Goal: Obtain resource: Download file/media

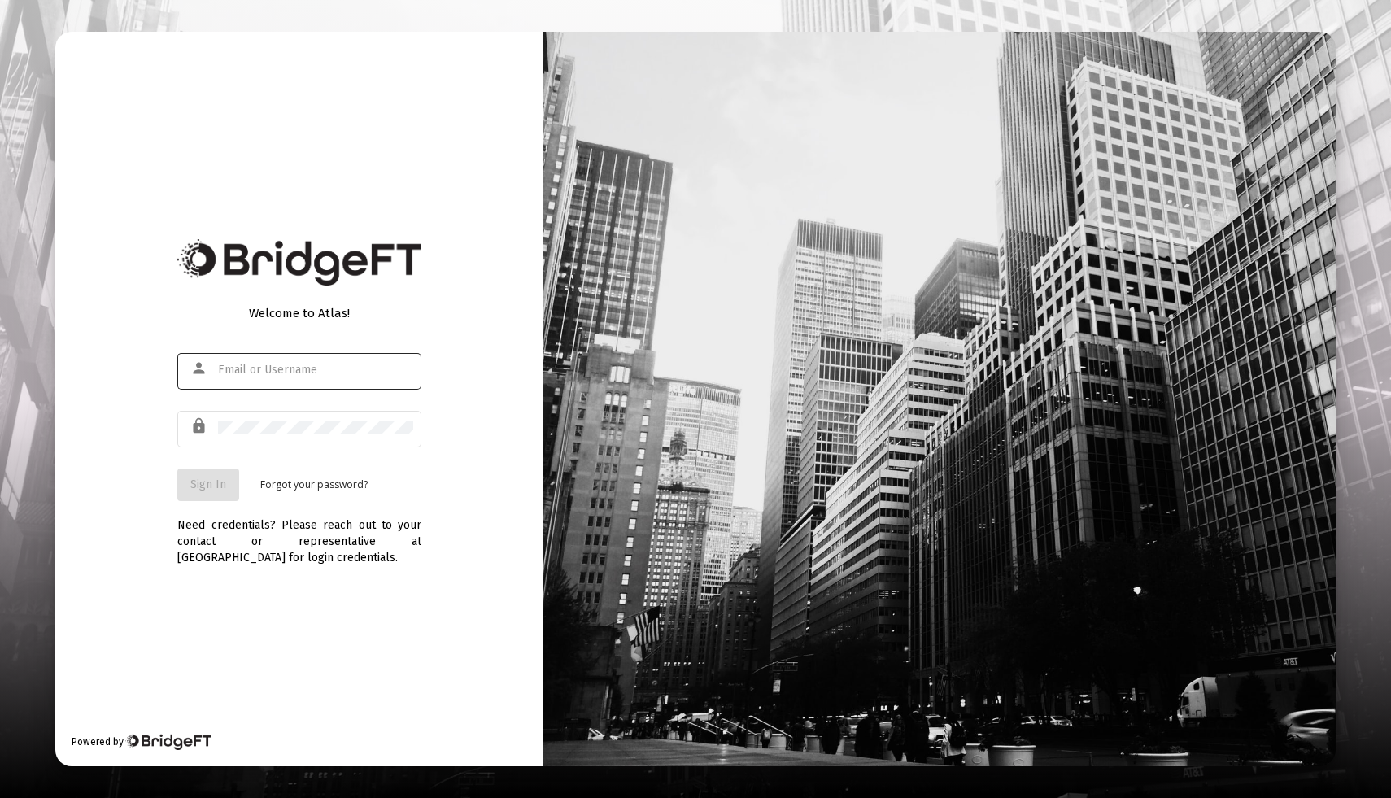
type input "[EMAIL_ADDRESS][DOMAIN_NAME]"
click at [214, 477] on button "Sign In" at bounding box center [208, 485] width 62 height 33
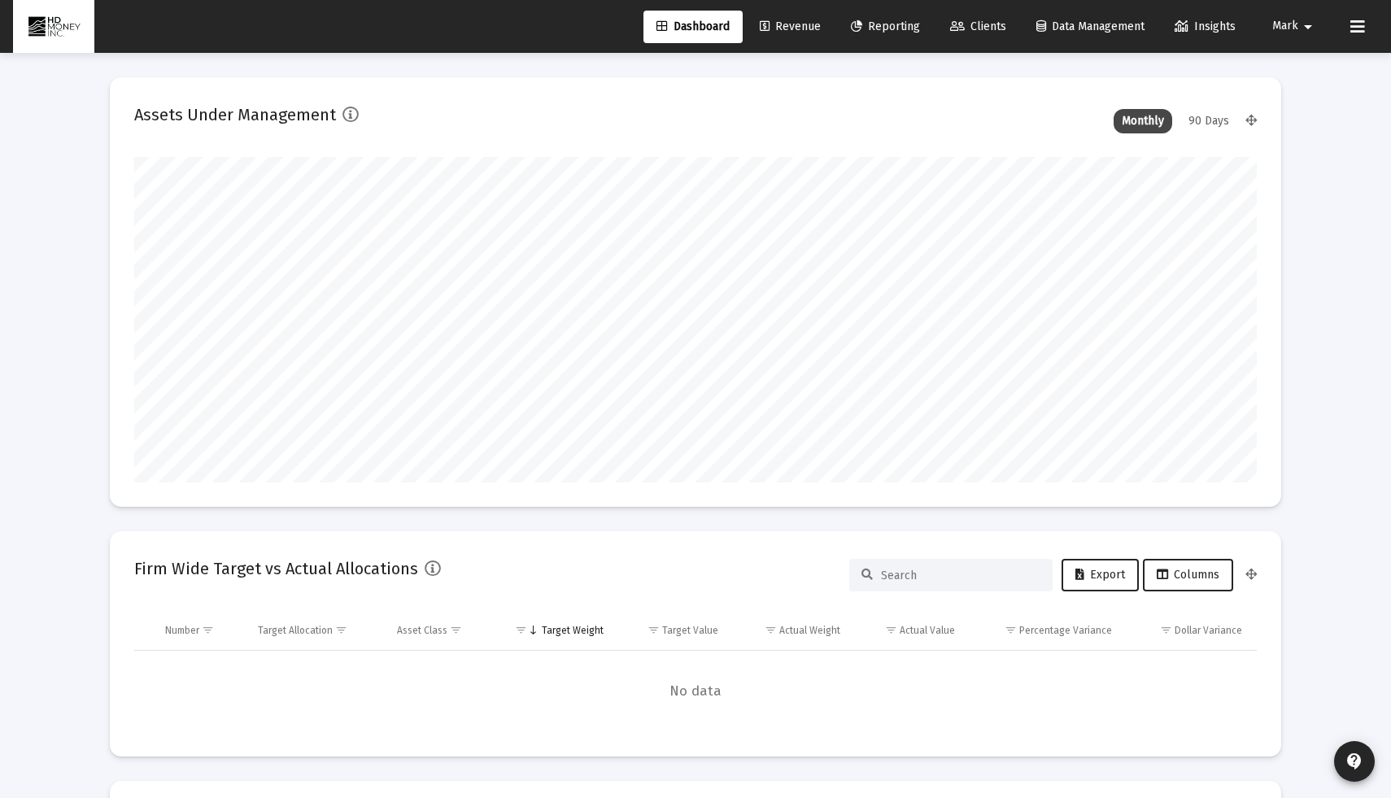
scroll to position [325, 605]
type input "[DATE]"
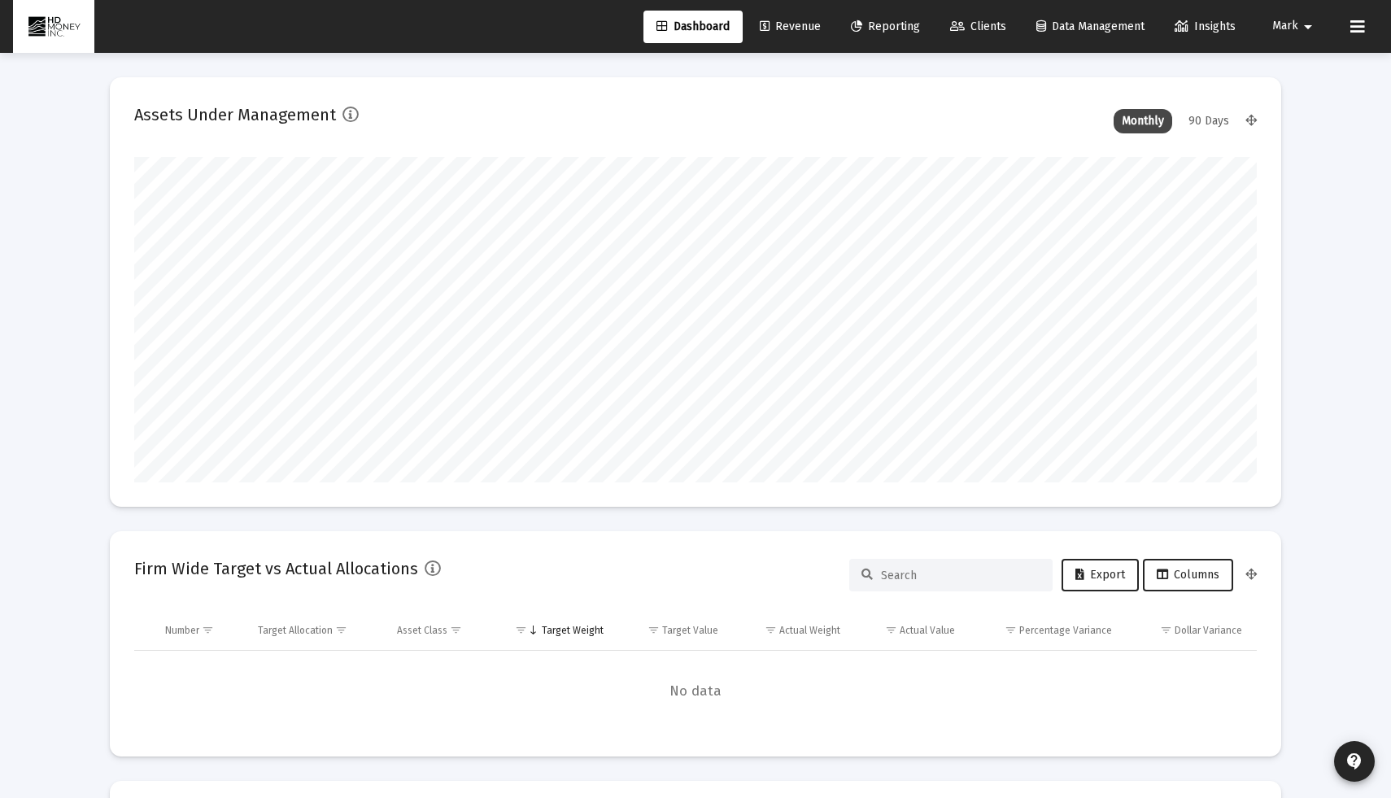
click at [884, 29] on span "Reporting" at bounding box center [885, 27] width 69 height 14
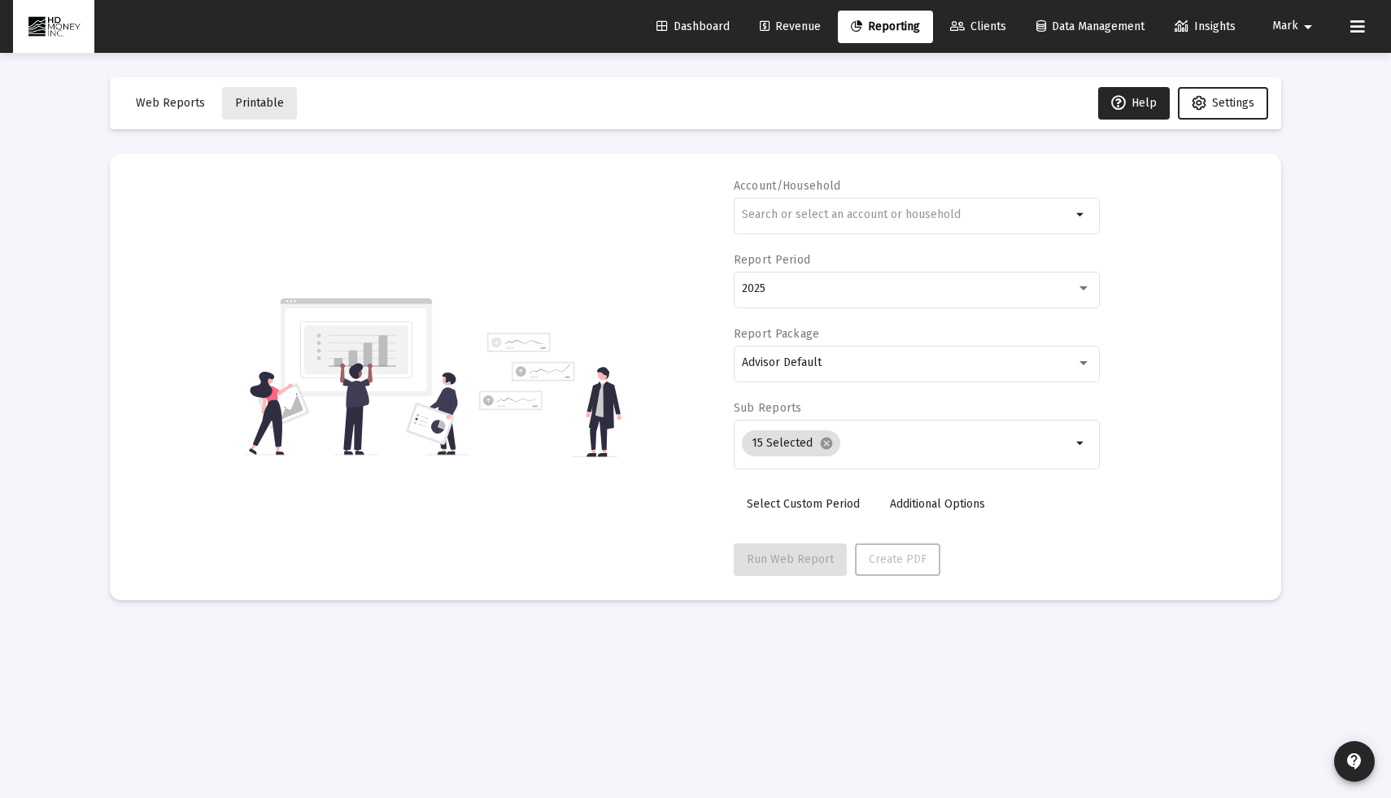
click at [256, 97] on span "Printable" at bounding box center [259, 103] width 49 height 14
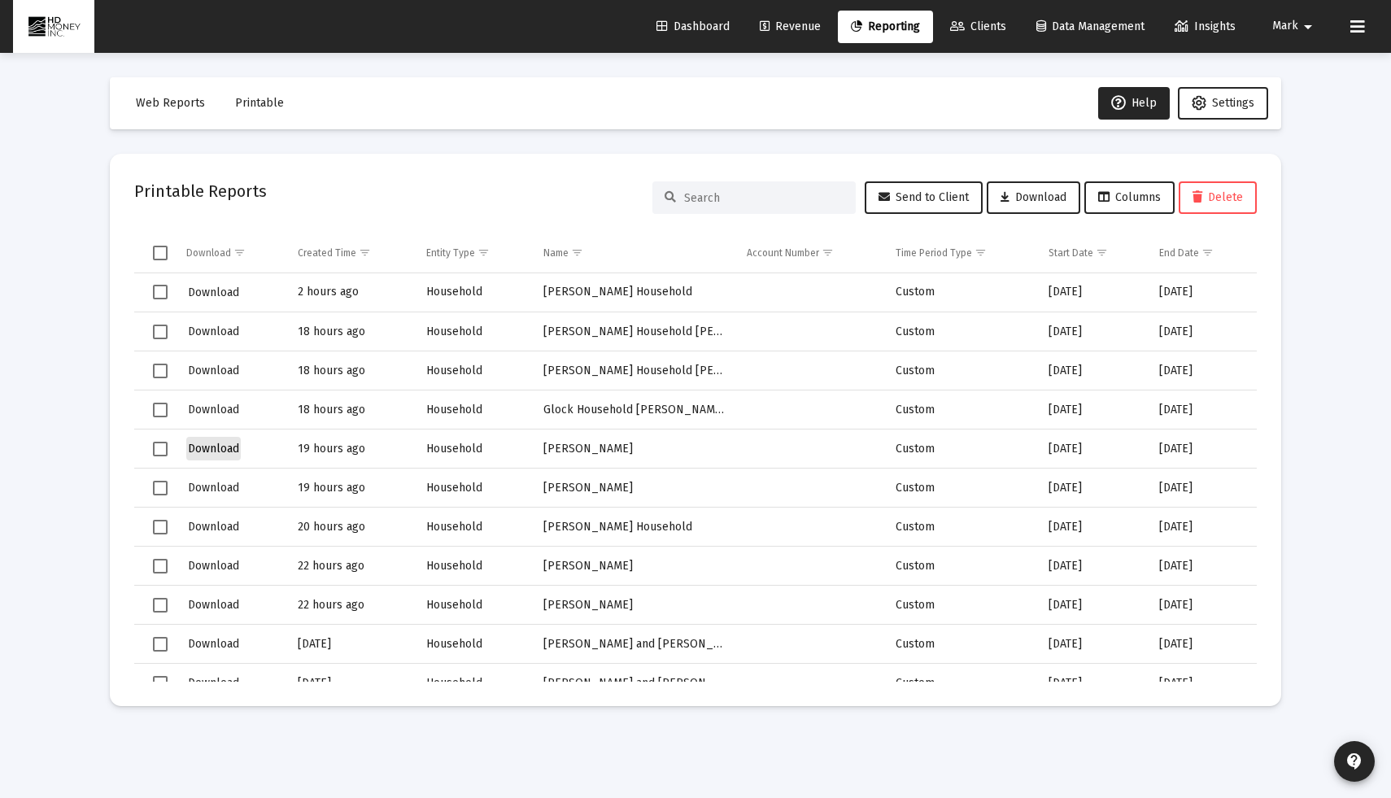
click at [212, 440] on button "Download" at bounding box center [213, 449] width 55 height 24
click at [800, 30] on span "Revenue" at bounding box center [790, 27] width 61 height 14
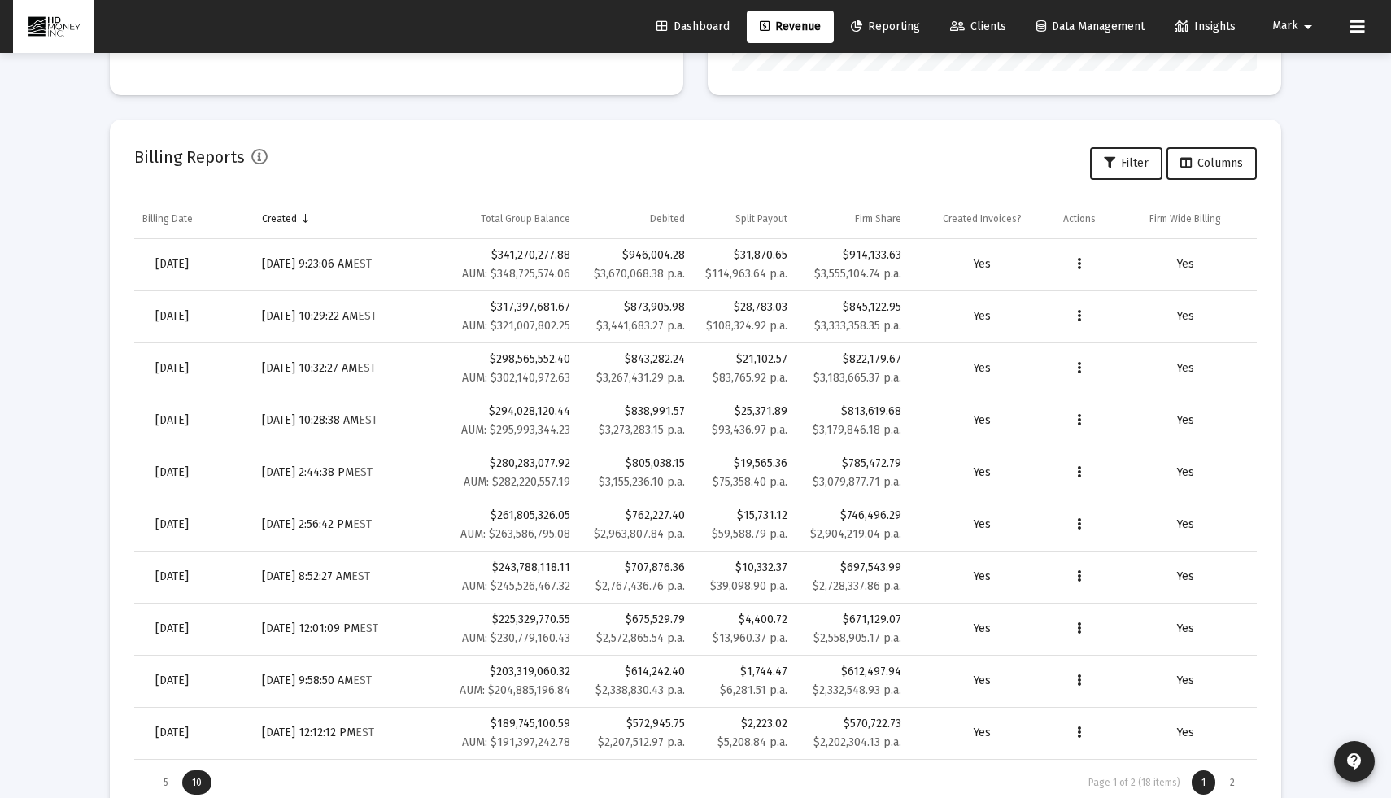
scroll to position [489, 0]
click at [202, 266] on link "[DATE]" at bounding box center [171, 263] width 59 height 33
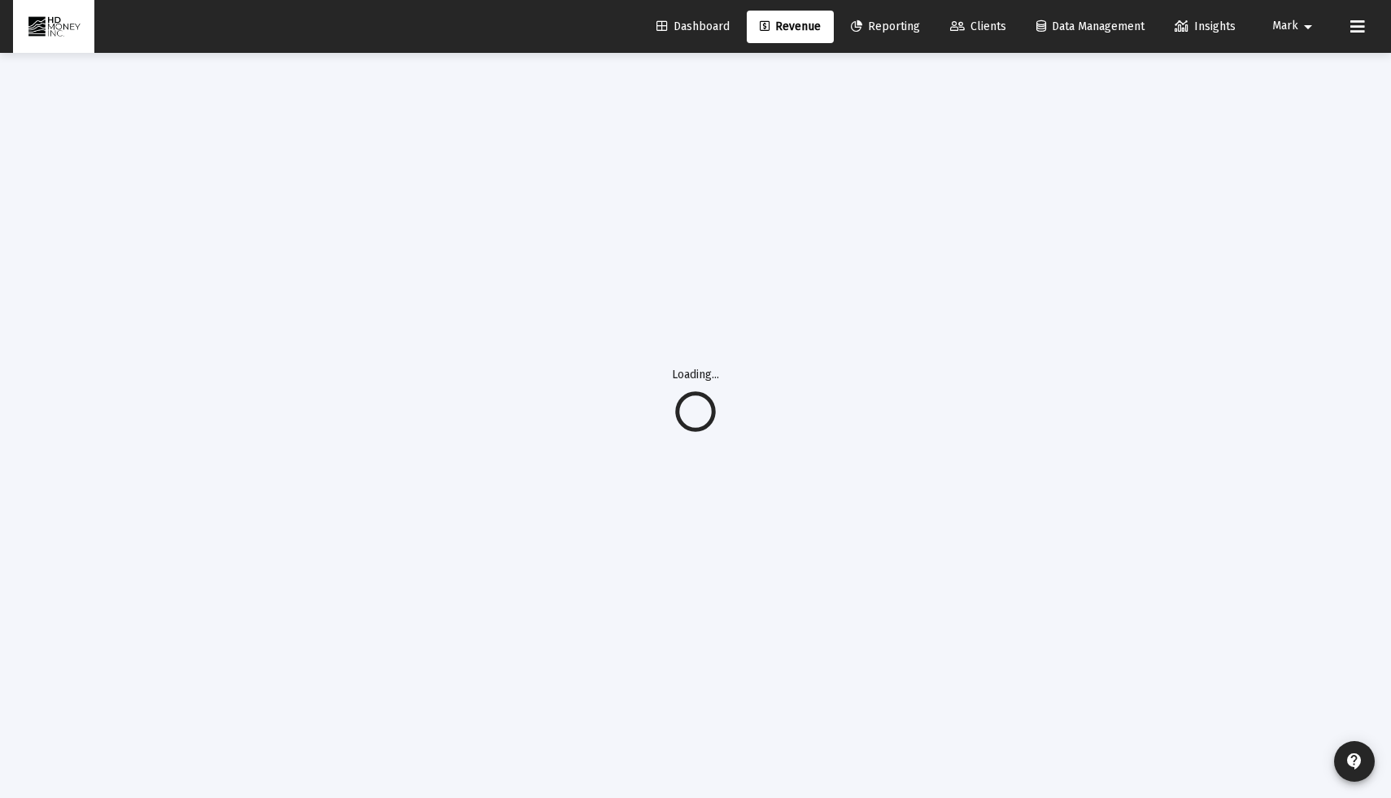
scroll to position [53, 0]
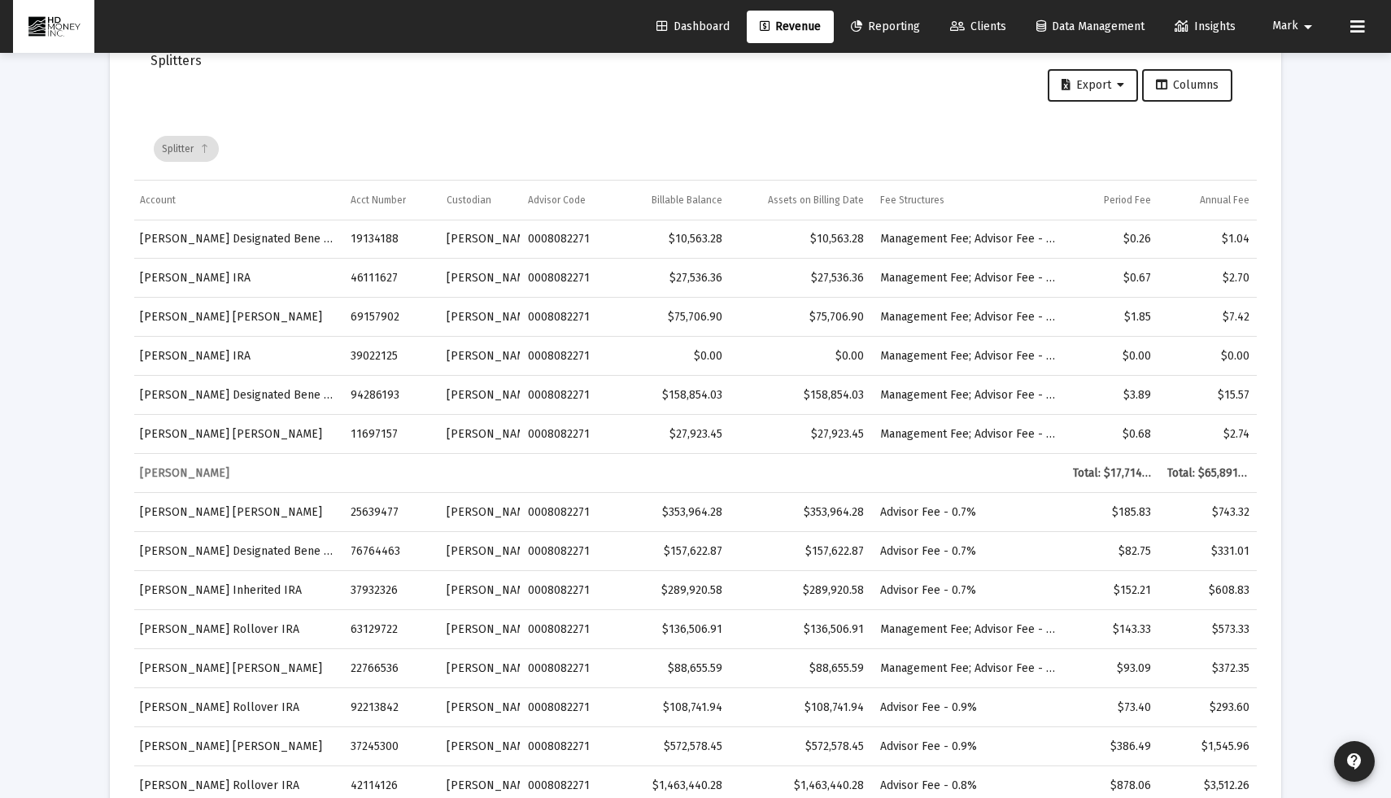
scroll to position [2385, 27]
